Goal: Task Accomplishment & Management: Complete application form

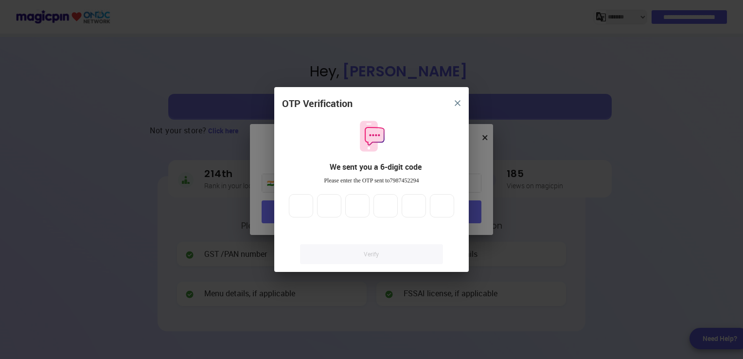
select select "*******"
type input "*"
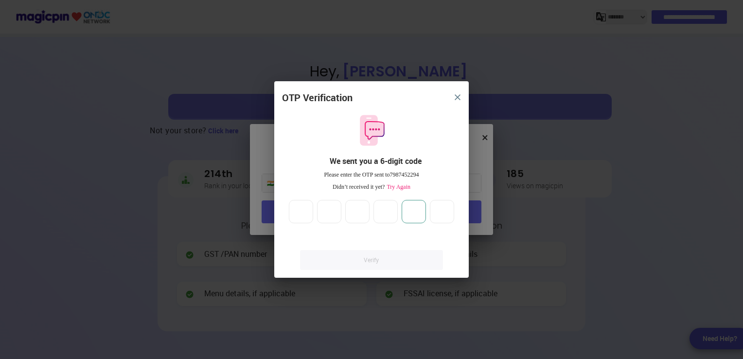
type input "*"
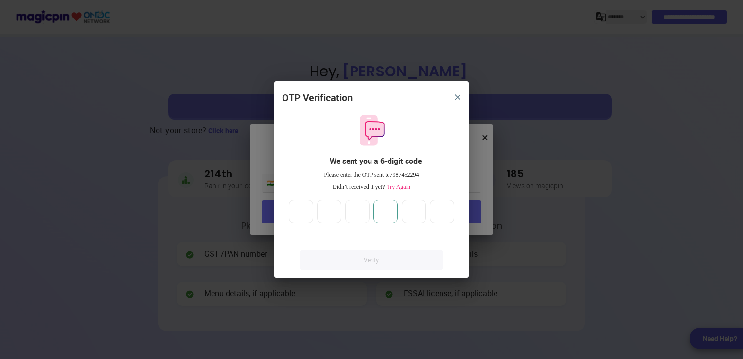
type input "*"
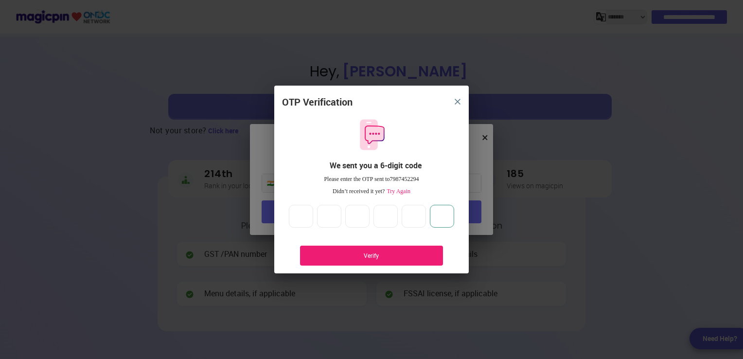
type input "*"
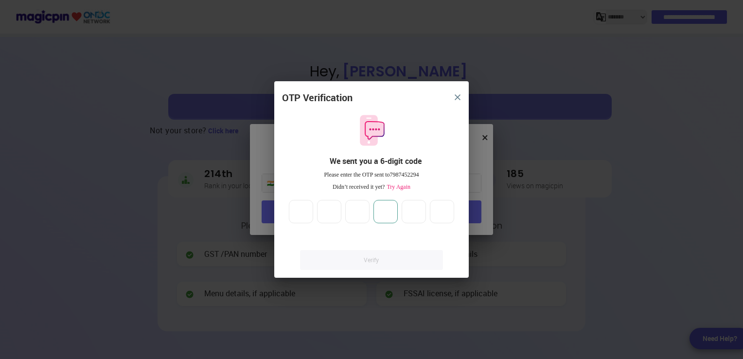
type input "*"
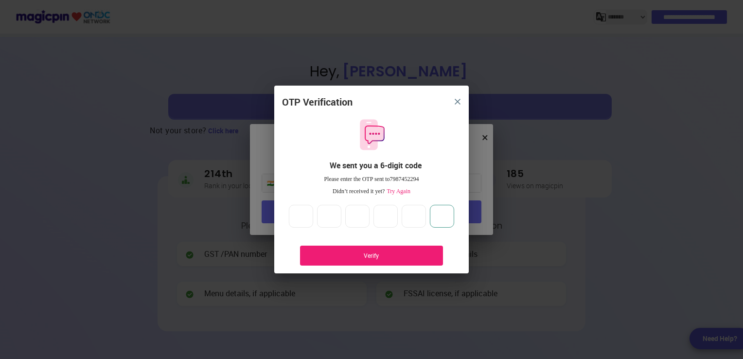
type input "*"
click at [326, 253] on div "Verify" at bounding box center [372, 256] width 114 height 8
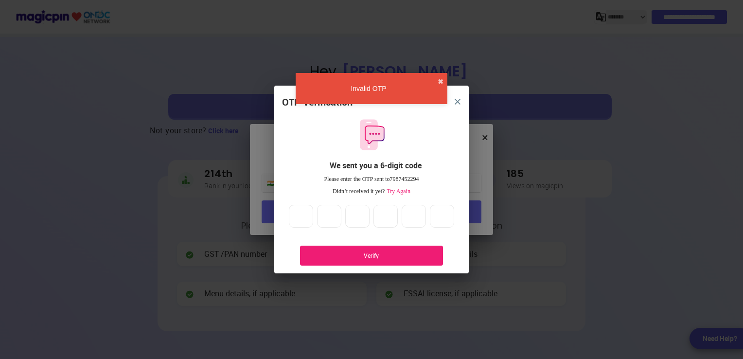
click at [401, 191] on span "Try Again" at bounding box center [398, 191] width 26 height 7
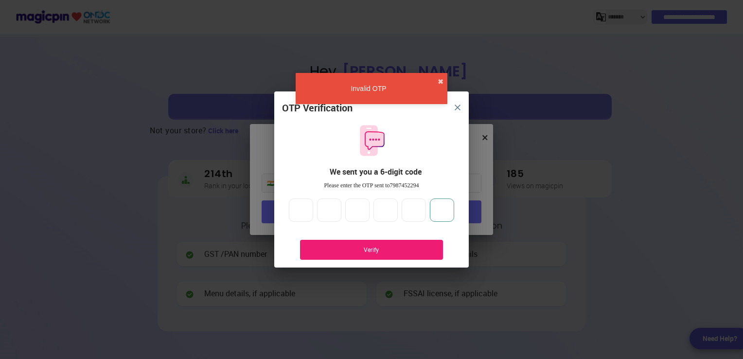
click at [445, 211] on input "*" at bounding box center [442, 210] width 24 height 23
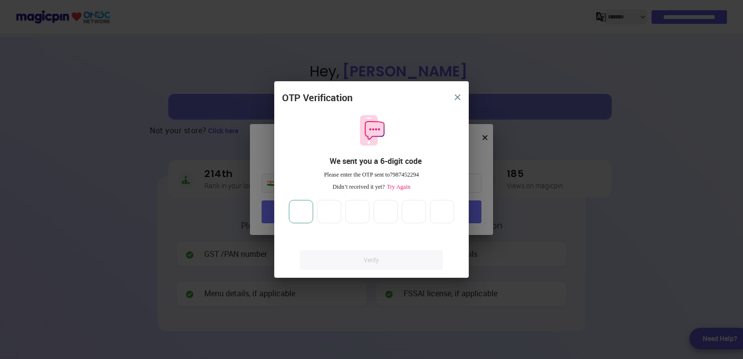
type input "*"
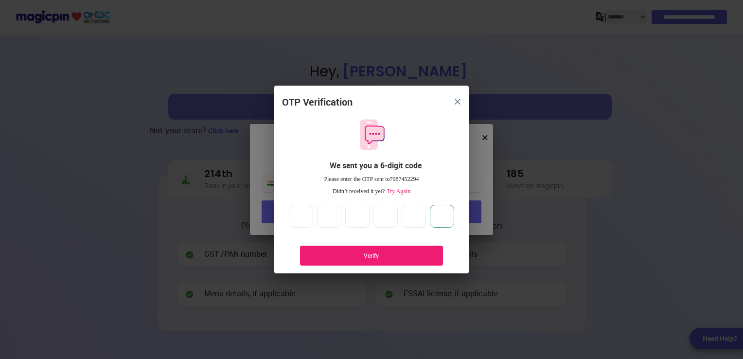
type input "*"
click at [424, 260] on div "Verify" at bounding box center [372, 256] width 114 height 8
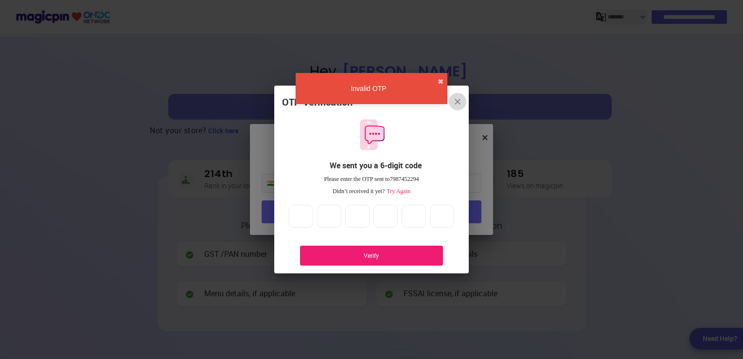
click at [456, 99] on img "close" at bounding box center [458, 102] width 6 height 6
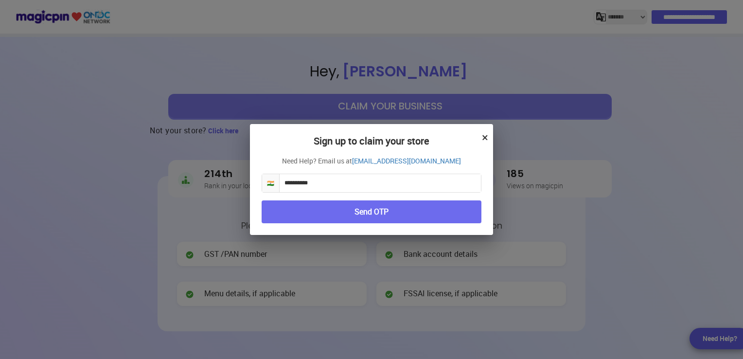
click at [483, 136] on button "×" at bounding box center [485, 137] width 6 height 17
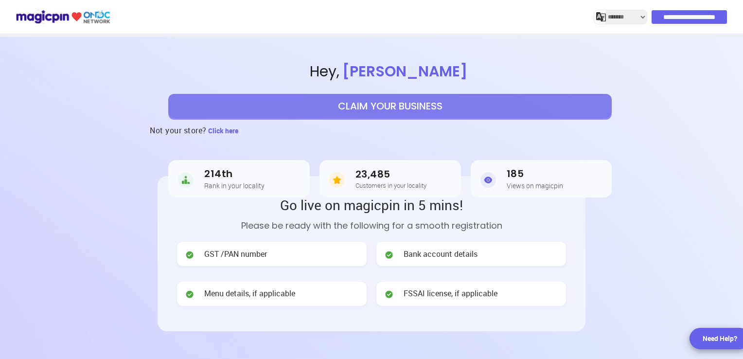
click at [428, 110] on button "CLAIM YOUR BUSINESS" at bounding box center [390, 106] width 444 height 24
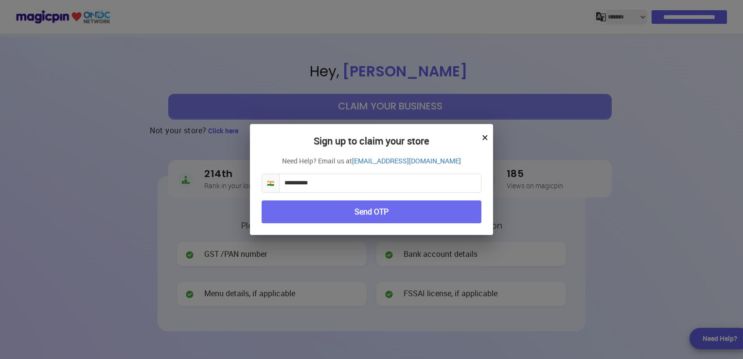
click at [484, 135] on button "×" at bounding box center [485, 137] width 6 height 17
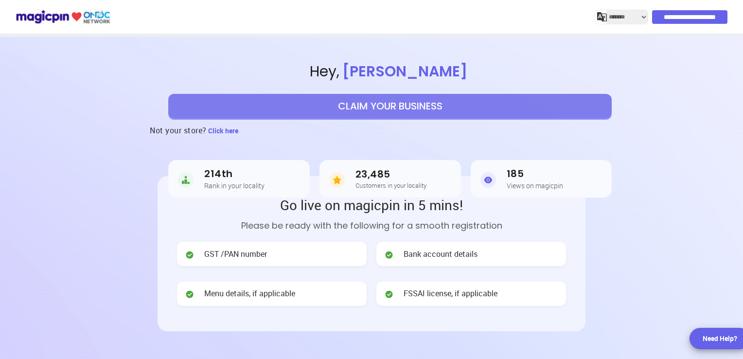
click at [652, 17] on input "**********" at bounding box center [689, 17] width 75 height 14
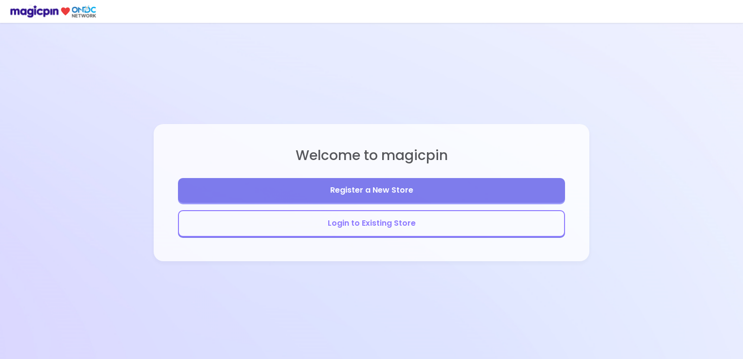
click at [415, 222] on button "Login to Existing Store" at bounding box center [371, 223] width 387 height 27
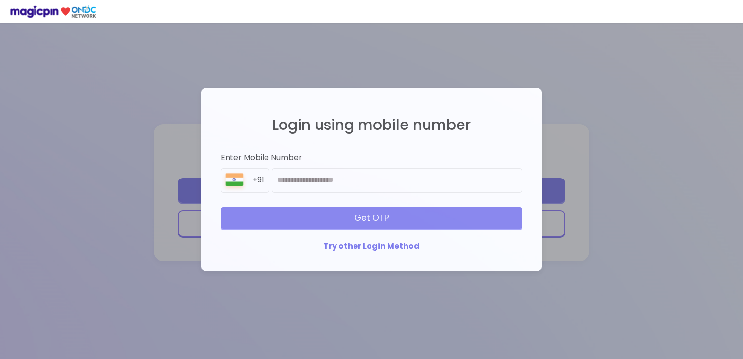
click at [341, 240] on div "Login using mobile number Enter Mobile Number +91 Get OTP Try other Login Method" at bounding box center [371, 179] width 321 height 164
click at [343, 246] on div "Try other Login Method" at bounding box center [372, 246] width 302 height 11
